Goal: Information Seeking & Learning: Learn about a topic

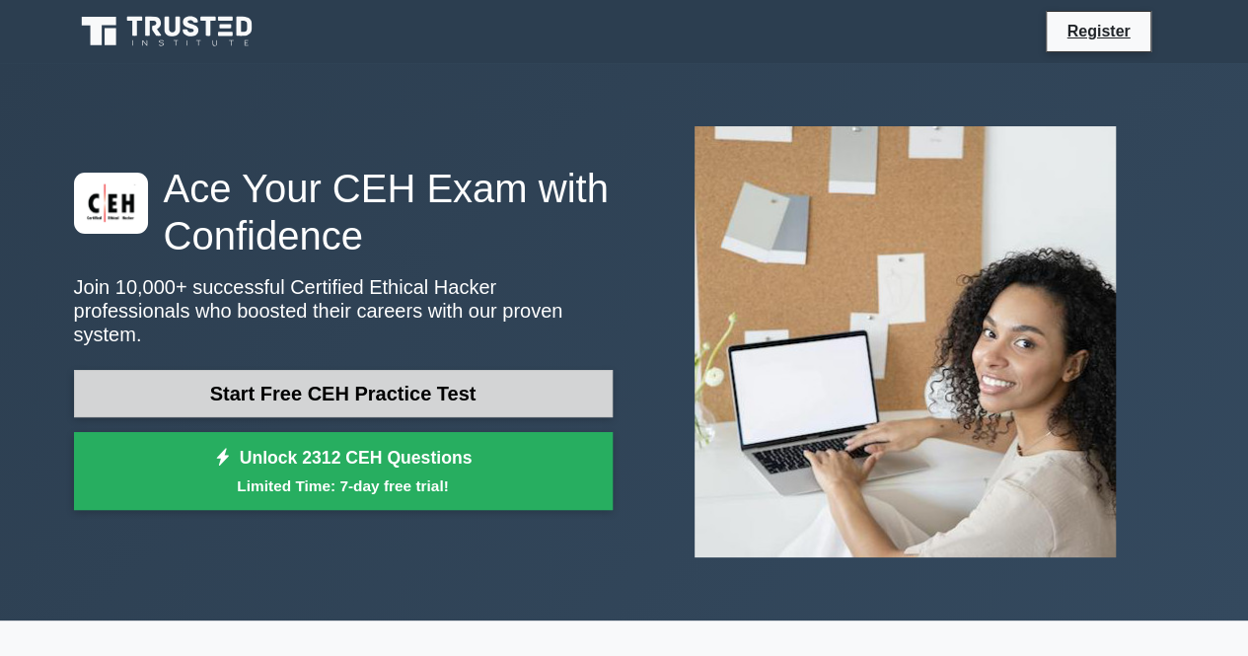
click at [583, 393] on link "Start Free CEH Practice Test" at bounding box center [343, 393] width 539 height 47
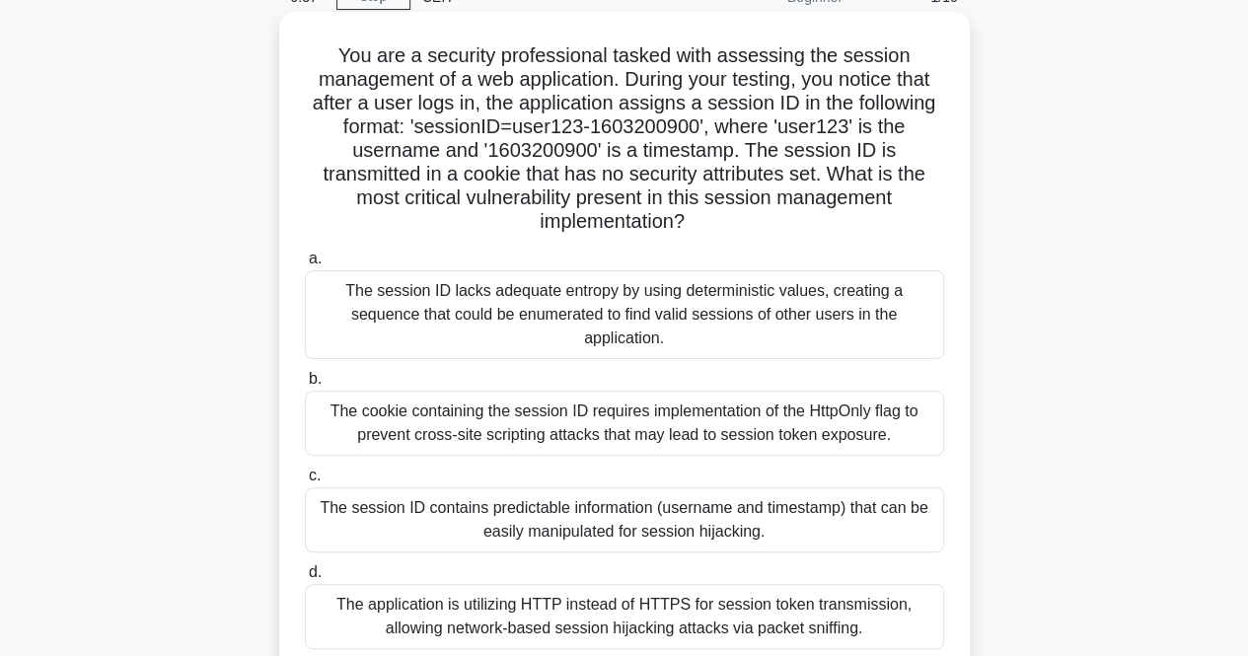
scroll to position [197, 0]
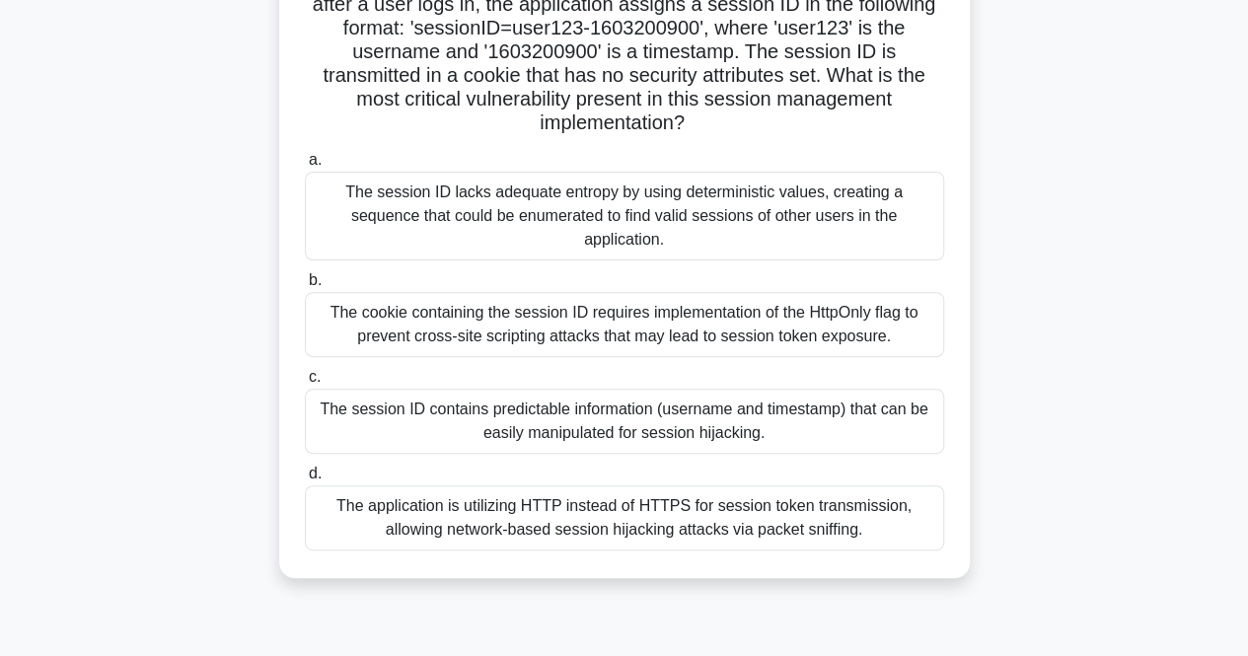
click at [563, 309] on div "The cookie containing the session ID requires implementation of the HttpOnly fl…" at bounding box center [624, 324] width 639 height 65
click at [305, 287] on input "b. The cookie containing the session ID requires implementation of the HttpOnly…" at bounding box center [305, 280] width 0 height 13
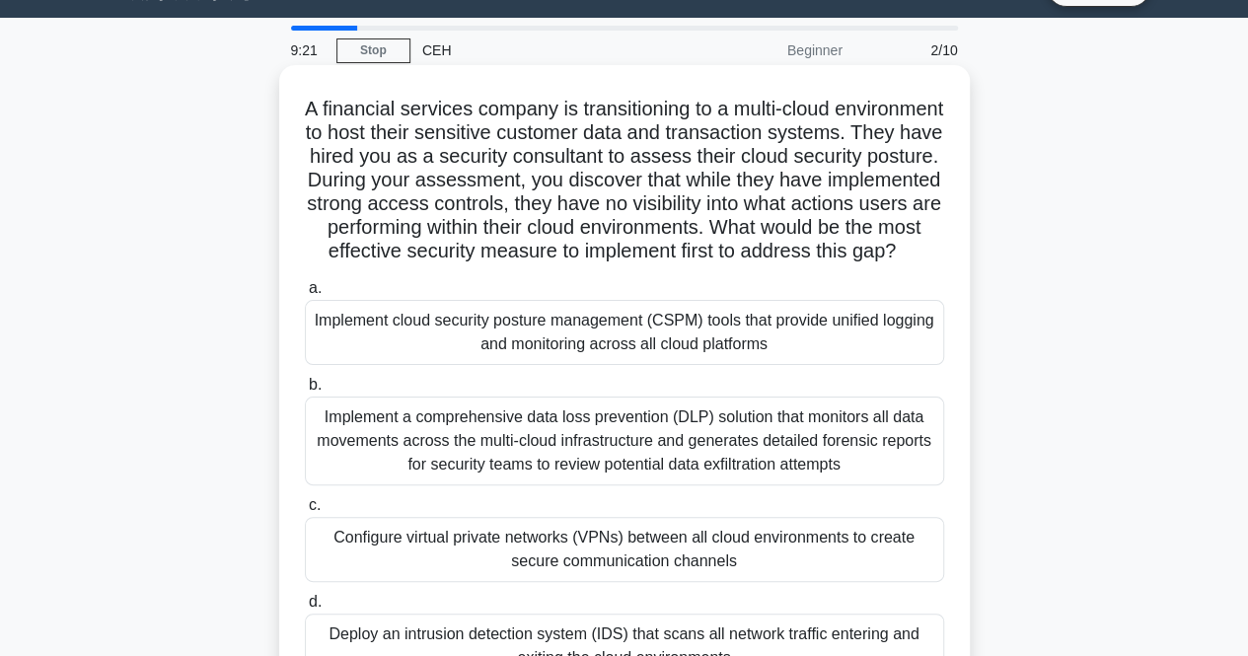
scroll to position [0, 0]
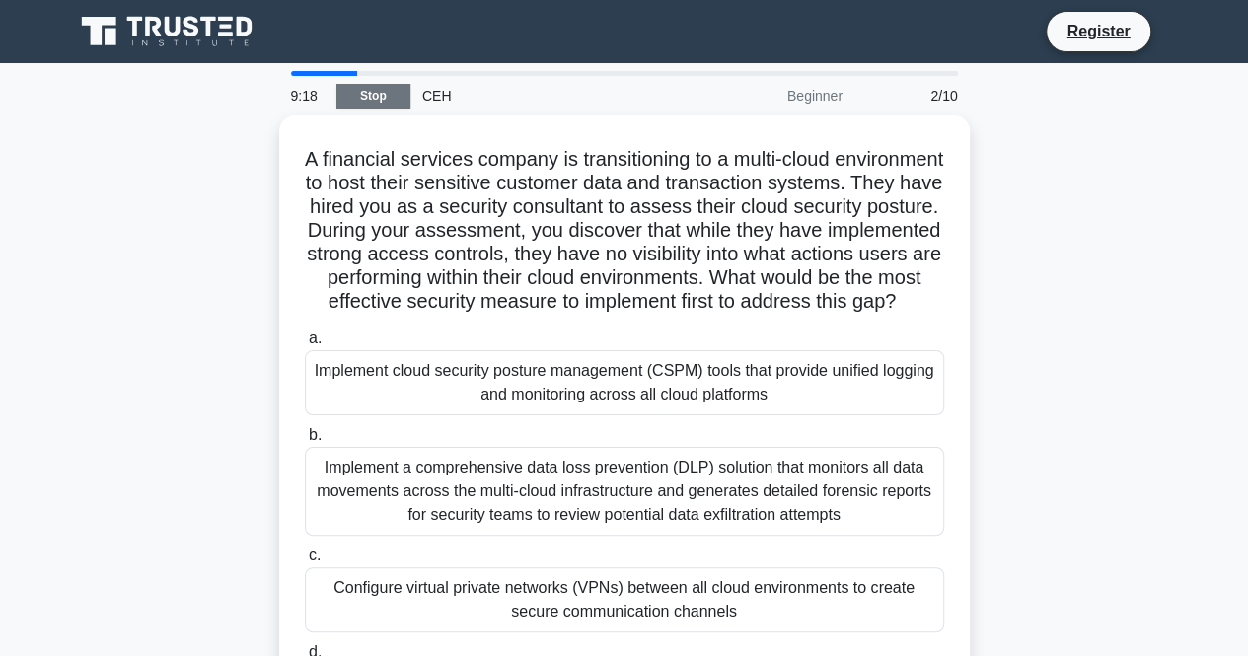
click at [381, 90] on link "Stop" at bounding box center [373, 96] width 74 height 25
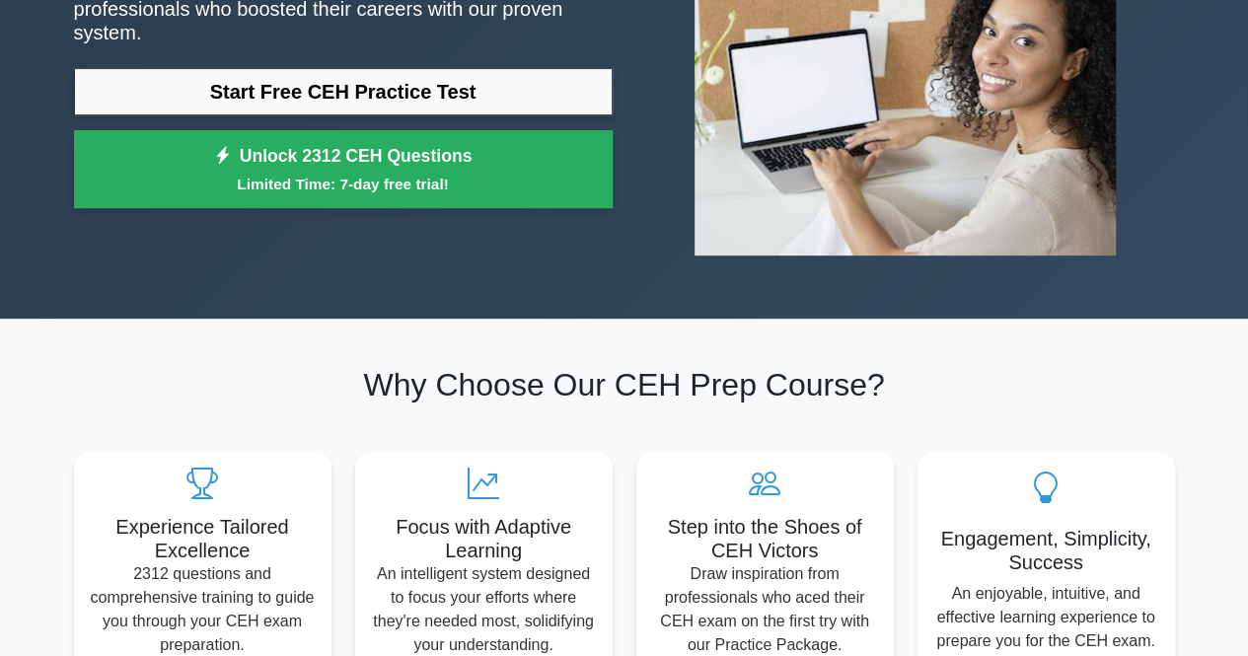
scroll to position [395, 0]
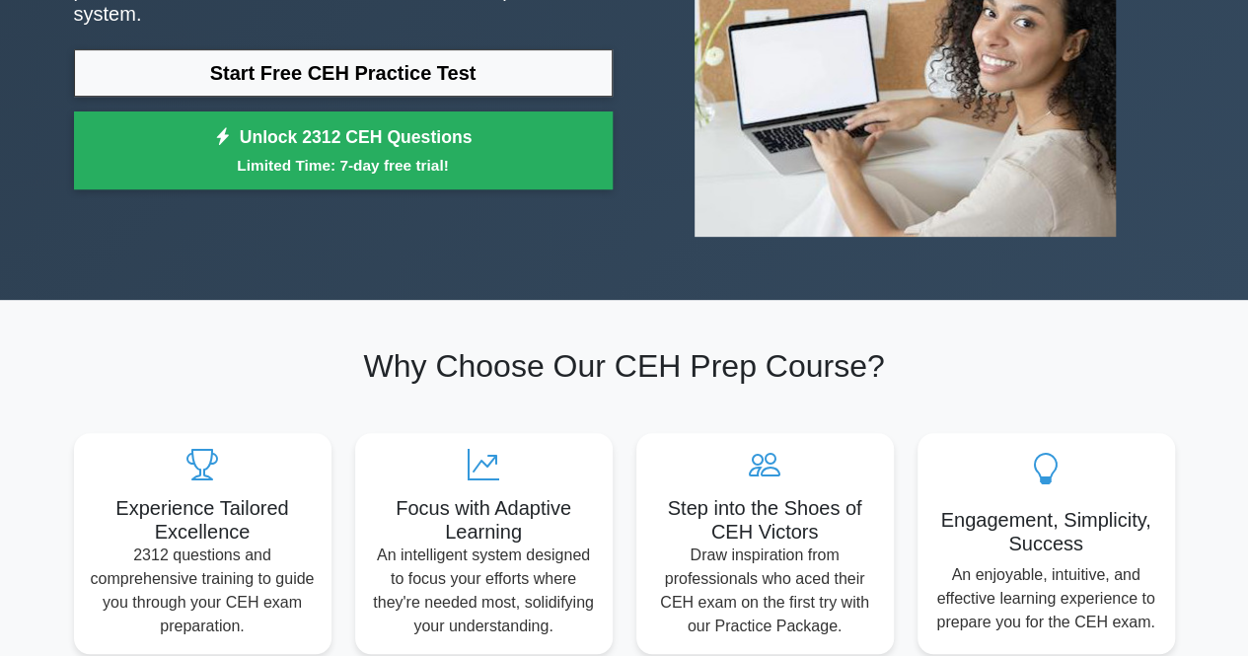
scroll to position [395, 0]
